Goal: Obtain resource: Download file/media

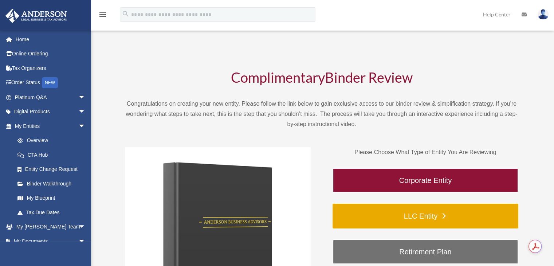
click at [420, 216] on link "LLC Entity" at bounding box center [426, 216] width 186 height 25
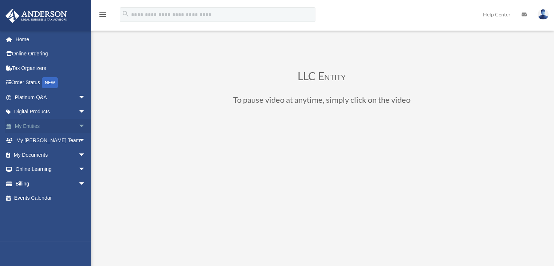
click at [45, 126] on link "My Entities arrow_drop_down" at bounding box center [50, 126] width 91 height 15
click at [78, 126] on span "arrow_drop_down" at bounding box center [85, 126] width 15 height 15
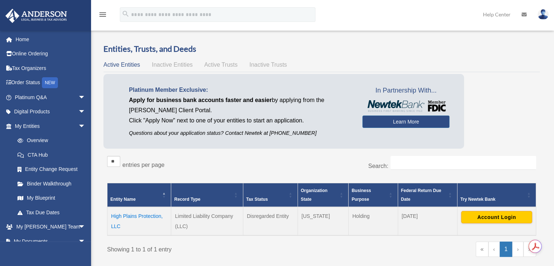
click at [141, 212] on td "High Plains Protection, LLC" at bounding box center [139, 221] width 64 height 28
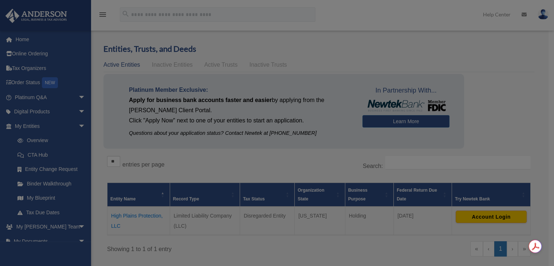
click at [141, 212] on div at bounding box center [277, 133] width 554 height 266
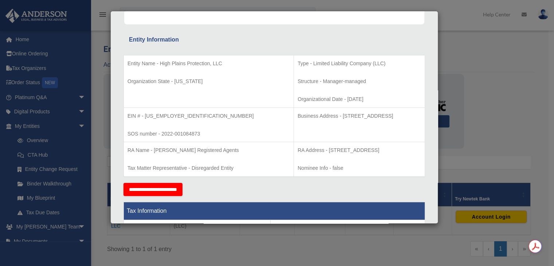
scroll to position [102, 0]
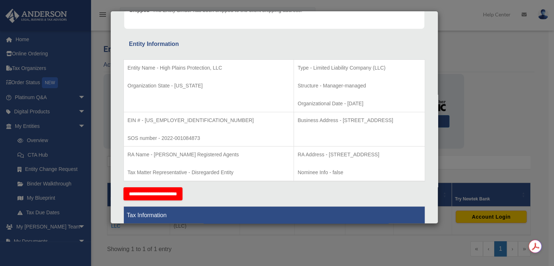
drag, startPoint x: 294, startPoint y: 119, endPoint x: 388, endPoint y: 117, distance: 94.0
click at [388, 117] on p "Business Address - 1718 Capitol Ave., Cheyenne, Wy 82001" at bounding box center [359, 120] width 123 height 9
copy p "1718 Capitol Ave., Cheyenne, Wy 82001"
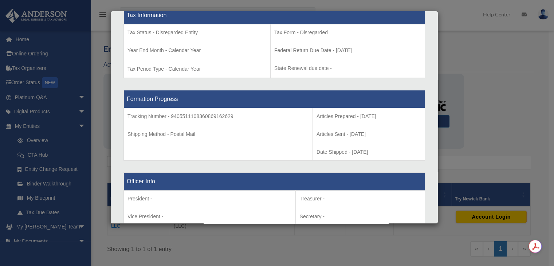
scroll to position [0, 0]
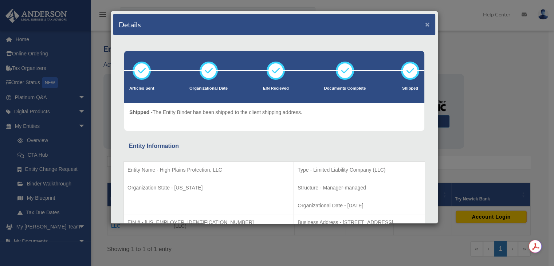
click at [425, 23] on button "×" at bounding box center [427, 24] width 5 height 8
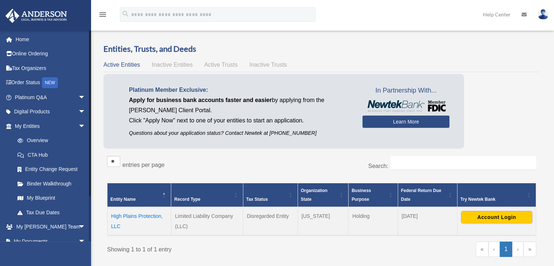
drag, startPoint x: 91, startPoint y: 82, endPoint x: 90, endPoint y: 102, distance: 19.7
click at [90, 102] on div at bounding box center [90, 135] width 2 height 211
click at [78, 126] on span "arrow_drop_down" at bounding box center [85, 126] width 15 height 15
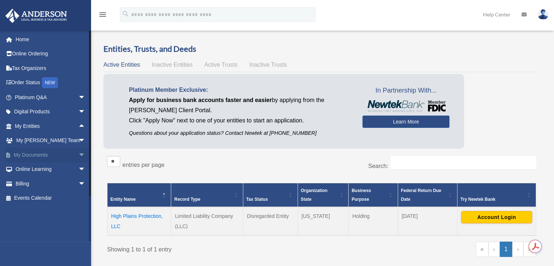
click at [78, 153] on span "arrow_drop_down" at bounding box center [85, 155] width 15 height 15
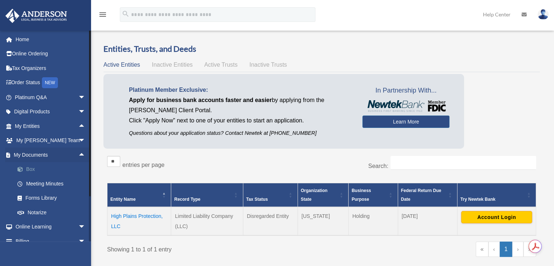
click at [31, 169] on link "Box" at bounding box center [53, 169] width 86 height 15
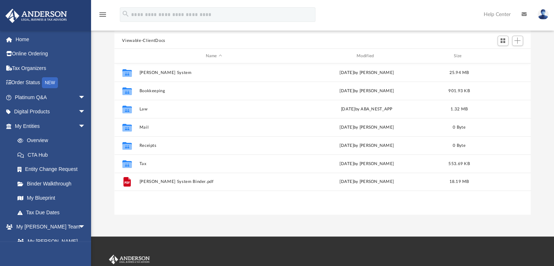
scroll to position [65, 0]
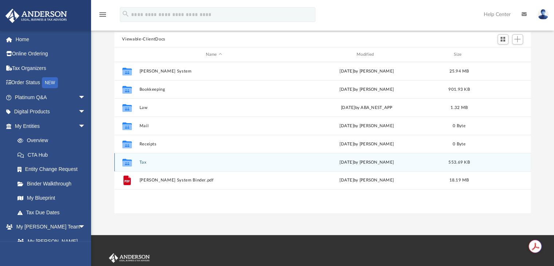
click at [142, 162] on button "Tax" at bounding box center [213, 162] width 149 height 5
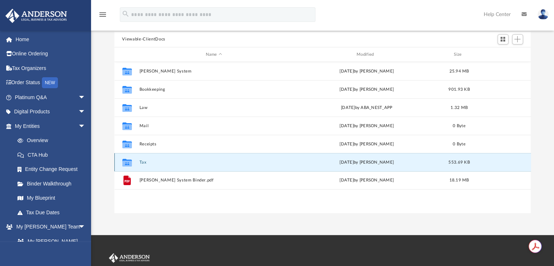
click at [142, 162] on button "Tax" at bounding box center [213, 162] width 149 height 5
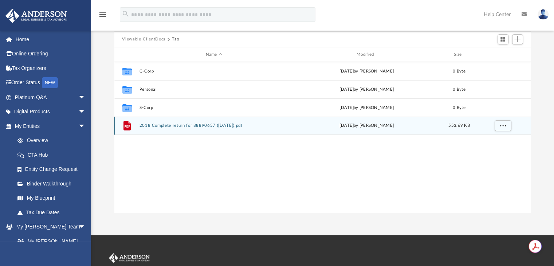
click at [179, 126] on button "2018 Complete return for 88890657 ([DATE]).pdf" at bounding box center [213, 125] width 149 height 5
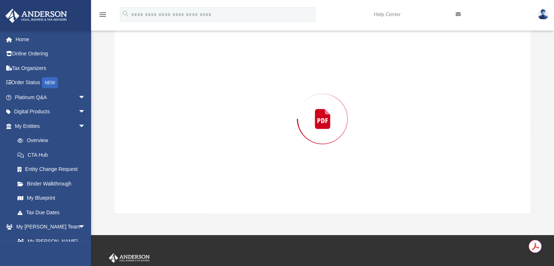
click at [179, 126] on div "Preview" at bounding box center [322, 119] width 417 height 188
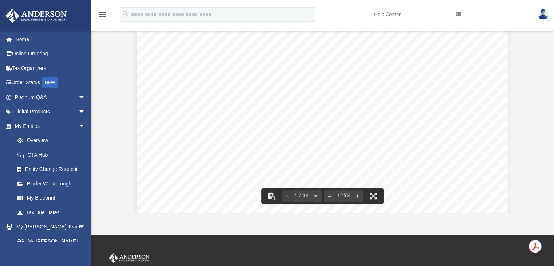
scroll to position [115, 0]
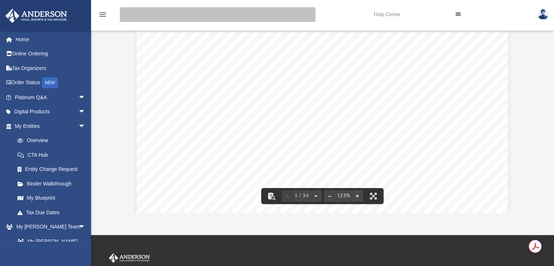
click at [150, 12] on input "search" at bounding box center [218, 14] width 196 height 15
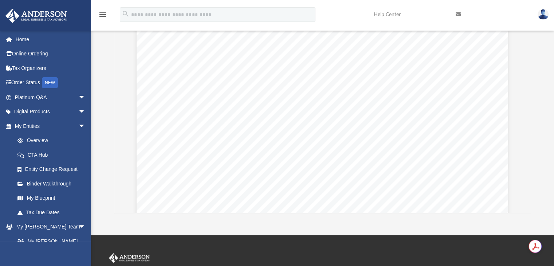
click at [102, 15] on icon "menu" at bounding box center [102, 14] width 9 height 9
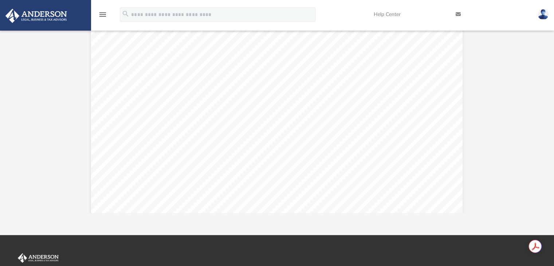
scroll to position [0, 0]
click at [102, 15] on icon "menu" at bounding box center [102, 14] width 9 height 9
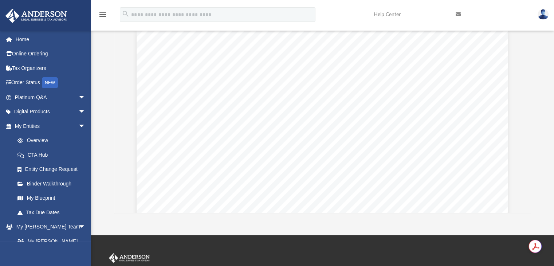
scroll to position [6, 6]
click at [78, 125] on span "arrow_drop_down" at bounding box center [85, 126] width 15 height 15
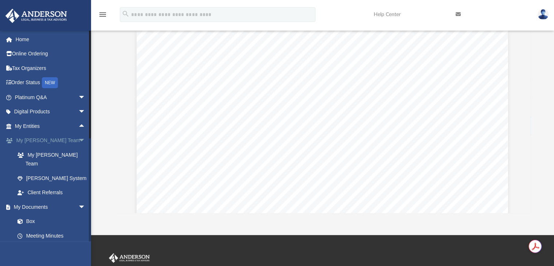
click at [78, 139] on span "arrow_drop_down" at bounding box center [85, 140] width 15 height 15
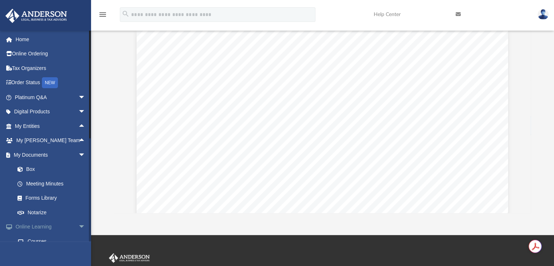
click at [78, 225] on span "arrow_drop_down" at bounding box center [85, 227] width 15 height 15
click at [36, 169] on link "Box" at bounding box center [53, 169] width 86 height 15
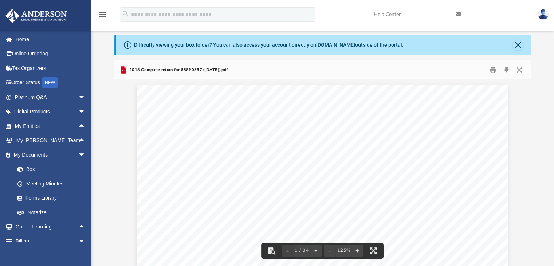
scroll to position [5, 0]
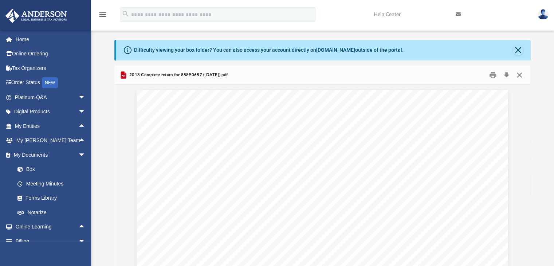
click at [518, 73] on button "Close" at bounding box center [519, 74] width 13 height 11
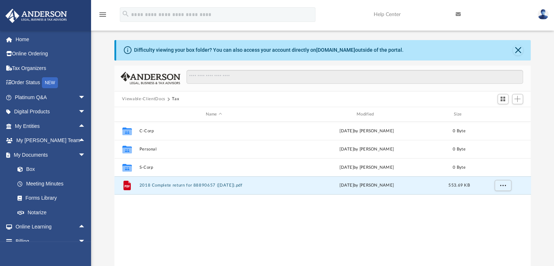
scroll to position [0, 0]
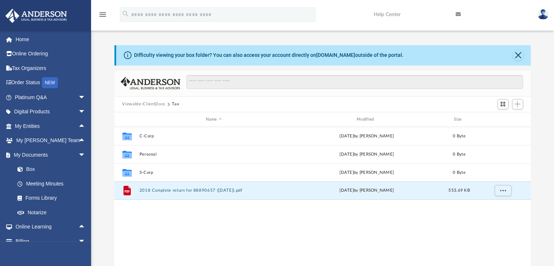
click at [143, 104] on button "Viewable-ClientDocs" at bounding box center [143, 104] width 43 height 7
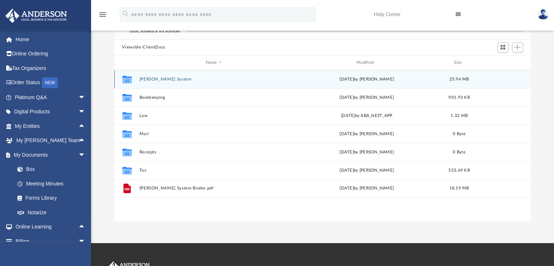
scroll to position [55, 0]
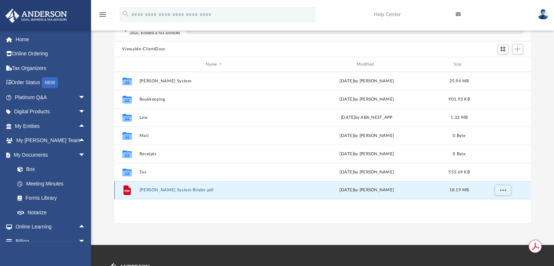
click at [176, 192] on button "[PERSON_NAME] System Binder.pdf" at bounding box center [213, 190] width 149 height 5
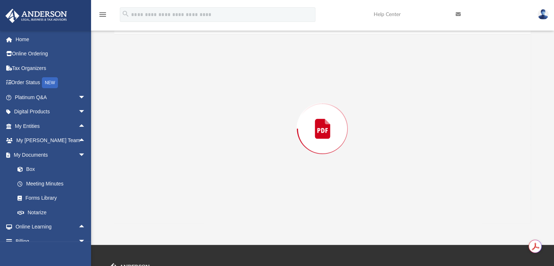
click at [176, 192] on div "Preview" at bounding box center [322, 129] width 417 height 188
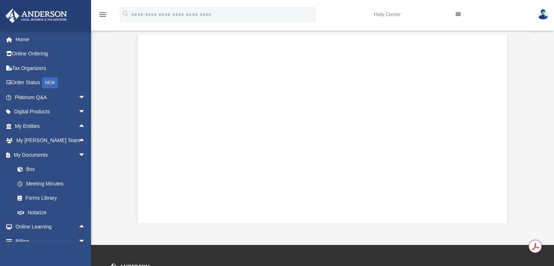
scroll to position [0, 0]
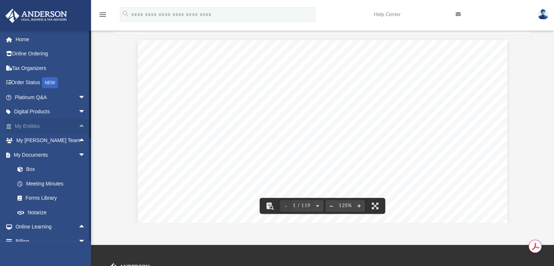
click at [44, 127] on link "My Entities arrow_drop_up" at bounding box center [50, 126] width 91 height 15
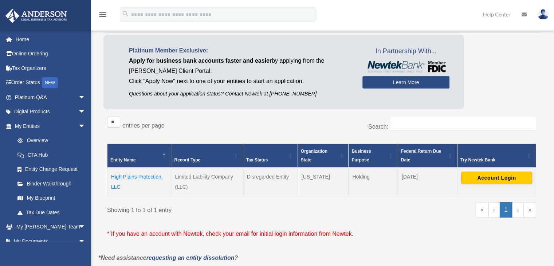
scroll to position [39, 0]
click at [491, 177] on button "Account Login" at bounding box center [496, 178] width 71 height 12
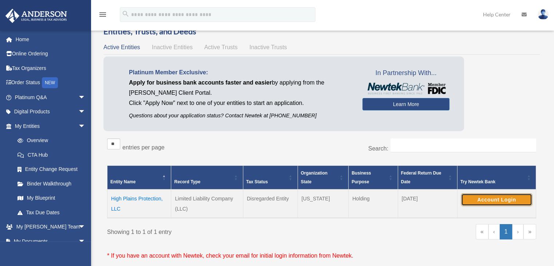
scroll to position [16, 0]
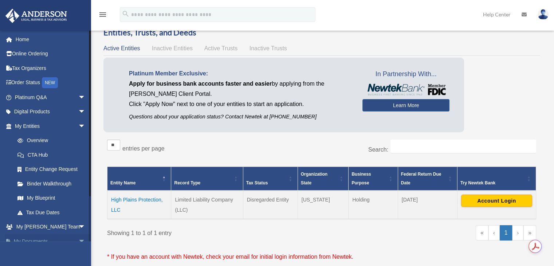
click at [78, 239] on span "arrow_drop_down" at bounding box center [85, 241] width 15 height 15
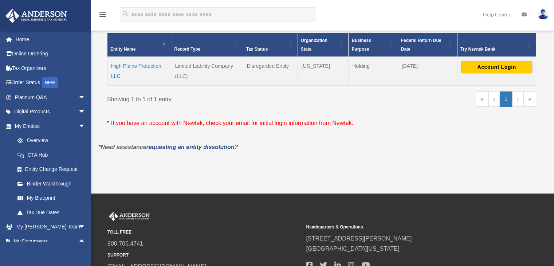
scroll to position [149, 0]
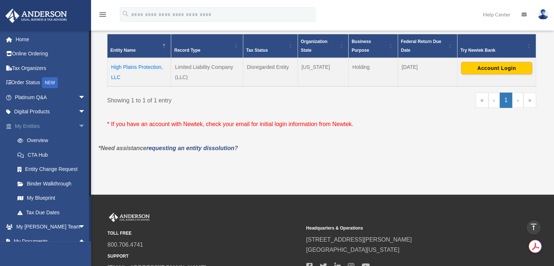
click at [79, 125] on span "arrow_drop_down" at bounding box center [85, 126] width 15 height 15
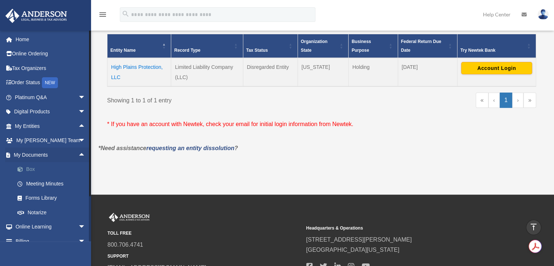
click at [32, 167] on link "Box" at bounding box center [53, 169] width 86 height 15
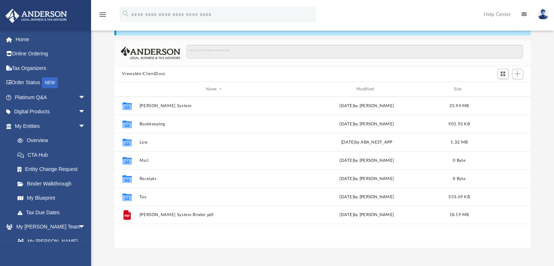
scroll to position [30, 0]
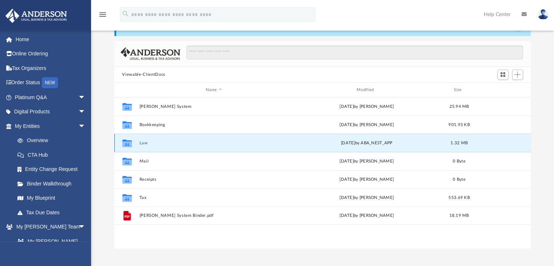
click at [140, 143] on button "Law" at bounding box center [213, 143] width 149 height 5
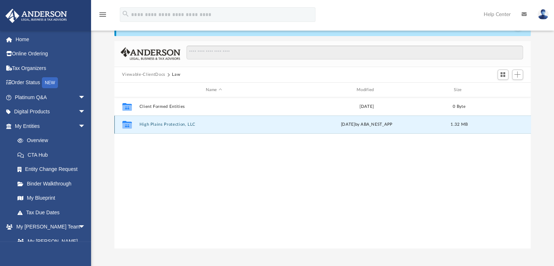
click at [180, 124] on button "High Plains Protection, LLC" at bounding box center [213, 124] width 149 height 5
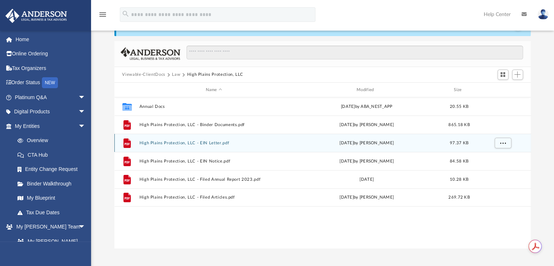
click at [211, 141] on button "High Plains Protection, LLC - EIN Letter.pdf" at bounding box center [213, 143] width 149 height 5
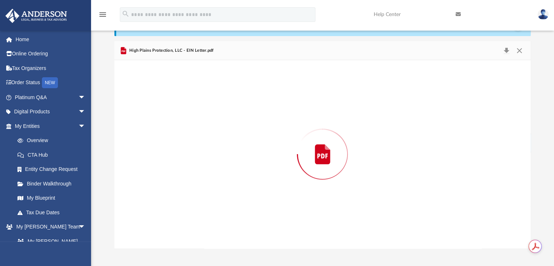
click at [211, 141] on div "Preview" at bounding box center [322, 154] width 417 height 188
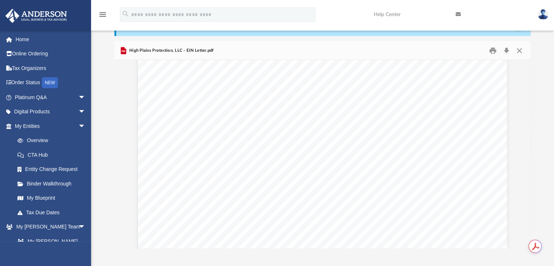
scroll to position [0, 0]
click at [492, 49] on button "Print" at bounding box center [492, 50] width 15 height 11
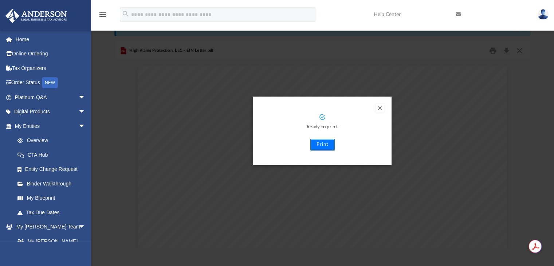
click at [322, 146] on button "Print" at bounding box center [322, 145] width 24 height 12
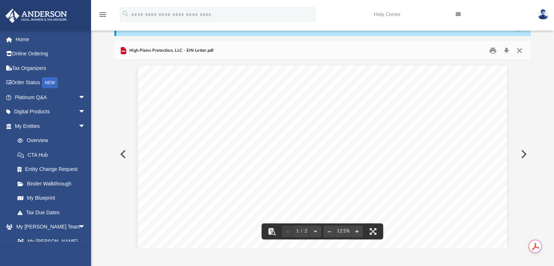
click at [519, 51] on button "Close" at bounding box center [519, 50] width 13 height 11
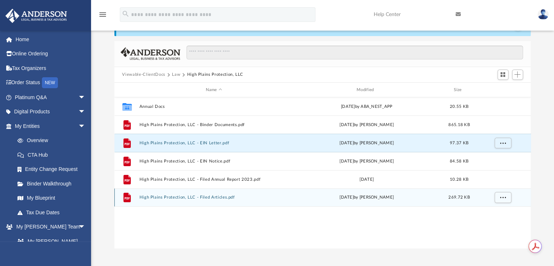
click at [214, 194] on div "File High Plains Protection, LLC - Filed Articles.pdf [DATE] by [PERSON_NAME] 2…" at bounding box center [322, 197] width 417 height 18
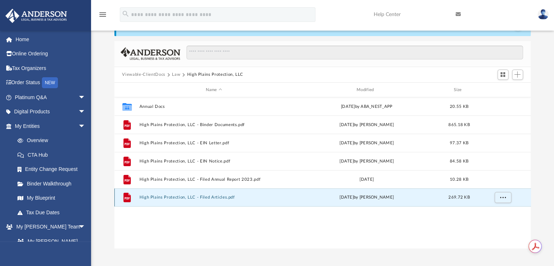
click at [212, 196] on button "High Plains Protection, LLC - Filed Articles.pdf" at bounding box center [213, 197] width 149 height 5
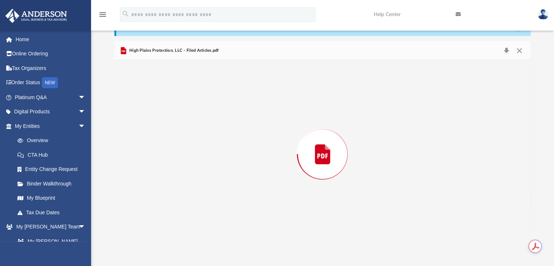
click at [212, 196] on div "Preview" at bounding box center [322, 154] width 417 height 188
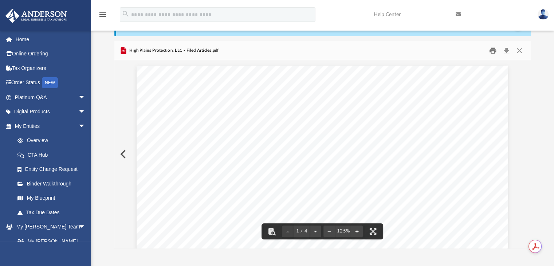
click at [493, 51] on button "Print" at bounding box center [492, 50] width 15 height 11
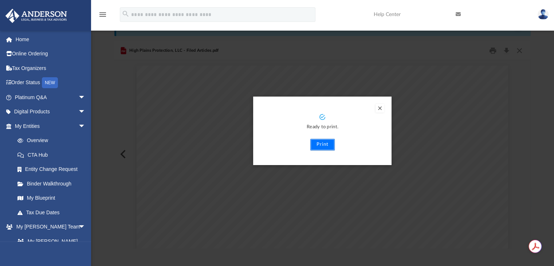
click at [323, 143] on button "Print" at bounding box center [322, 145] width 24 height 12
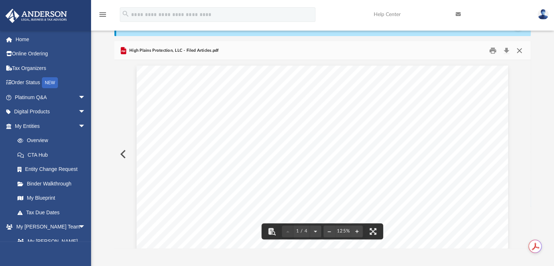
click at [515, 49] on button "Close" at bounding box center [519, 50] width 13 height 11
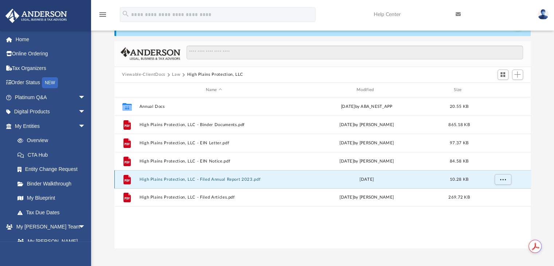
click at [223, 177] on button "High Plains Protection, LLC - Filed Annual Report 2023.pdf" at bounding box center [213, 179] width 149 height 5
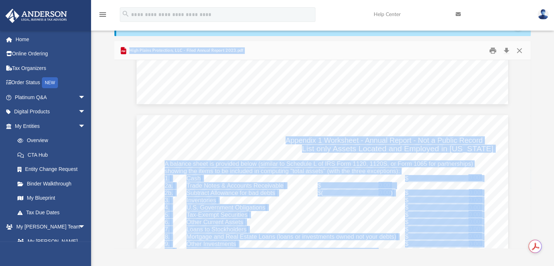
scroll to position [437, 0]
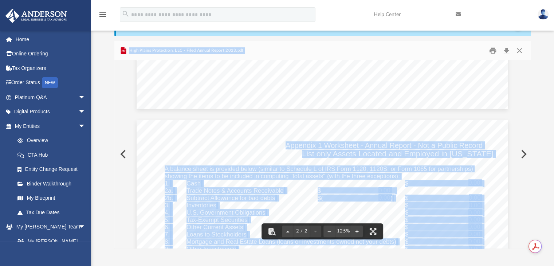
click at [519, 126] on div "2023 Limited Liability Company Annual Report • Please review the current Regist…" at bounding box center [322, 114] width 417 height 983
click at [517, 50] on button "Close" at bounding box center [519, 50] width 13 height 11
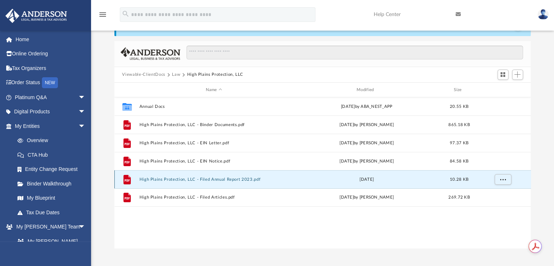
click at [223, 181] on button "High Plains Protection, LLC - Filed Annual Report 2023.pdf" at bounding box center [213, 179] width 149 height 5
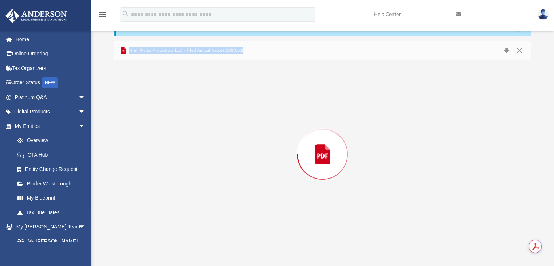
scroll to position [492, 0]
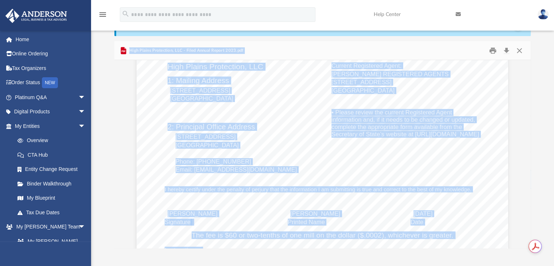
scroll to position [0, 0]
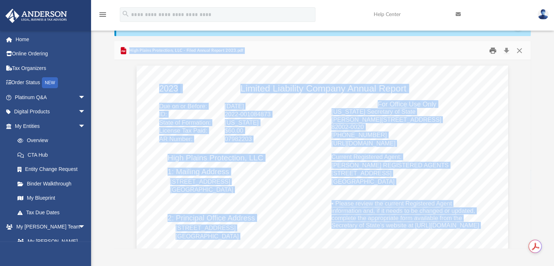
click at [493, 51] on button "Print" at bounding box center [492, 50] width 15 height 11
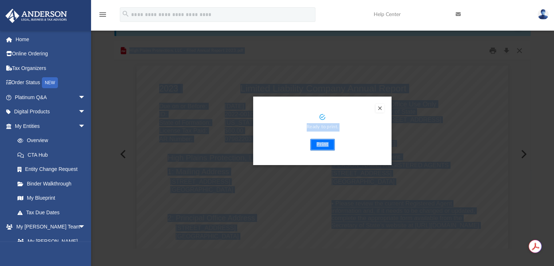
click at [319, 145] on button "Print" at bounding box center [322, 145] width 24 height 12
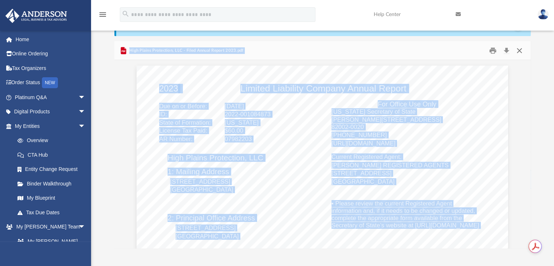
click at [518, 50] on button "Close" at bounding box center [519, 50] width 13 height 11
